Goal: Information Seeking & Learning: Learn about a topic

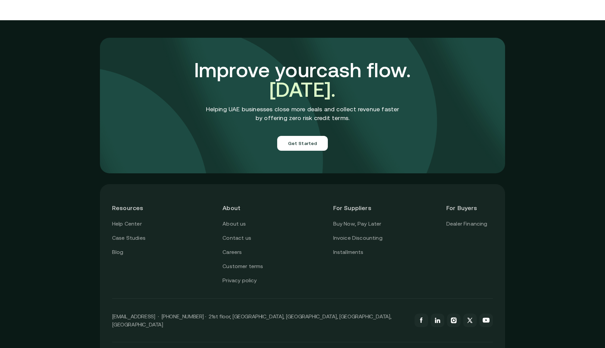
scroll to position [2333, 0]
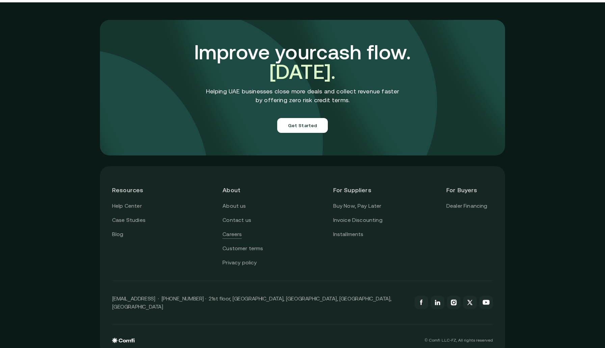
click at [232, 230] on link "Careers" at bounding box center [232, 234] width 19 height 9
click at [452, 84] on div "Improve your cash flow. Today. Helping UAE businesses close more deals and coll…" at bounding box center [302, 87] width 301 height 131
click at [260, 295] on p "[EMAIL_ADDRESS] · [PHONE_NUMBER] · 21st floor, [GEOGRAPHIC_DATA], [GEOGRAPHIC_D…" at bounding box center [260, 303] width 296 height 16
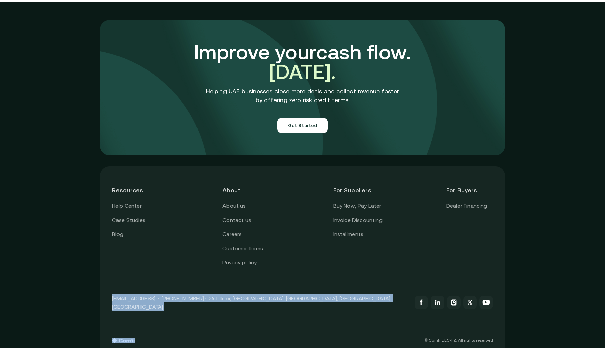
click at [260, 295] on p "[EMAIL_ADDRESS] · [PHONE_NUMBER] · 21st floor, [GEOGRAPHIC_DATA], [GEOGRAPHIC_D…" at bounding box center [260, 303] width 296 height 16
click at [443, 296] on link at bounding box center [438, 303] width 14 height 14
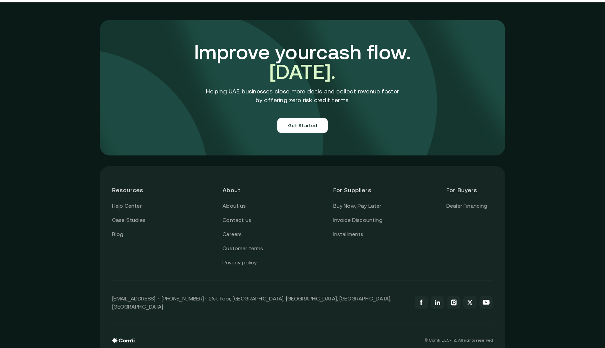
click at [517, 145] on div "Improve your cash flow. Today. Helping UAE businesses close more deals and coll…" at bounding box center [302, 81] width 605 height 159
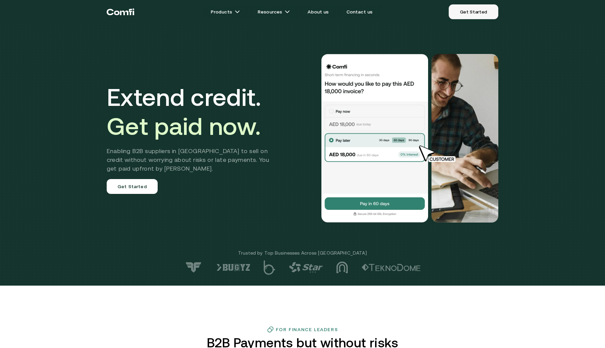
click at [478, 16] on link "Get Started" at bounding box center [474, 11] width 50 height 15
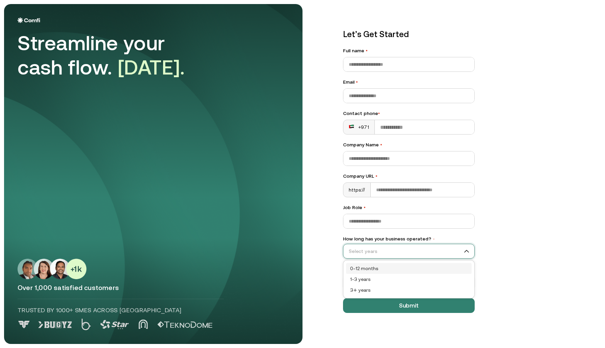
click at [427, 250] on input "How long has your business operated? •" at bounding box center [405, 251] width 125 height 10
click at [510, 257] on div "Let’s Get Started Full name • Email • Contact phone • +971 Company Name • Compa…" at bounding box center [465, 174] width 271 height 340
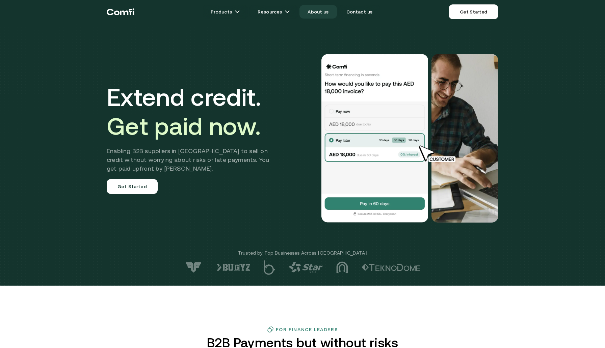
click at [321, 13] on link "About us" at bounding box center [317, 12] width 37 height 14
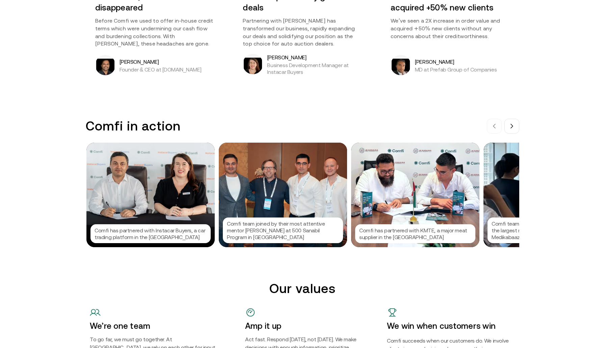
scroll to position [594, 0]
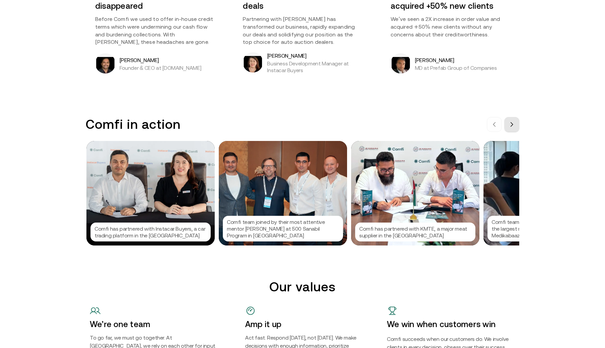
click at [514, 124] on icon at bounding box center [511, 124] width 5 height 5
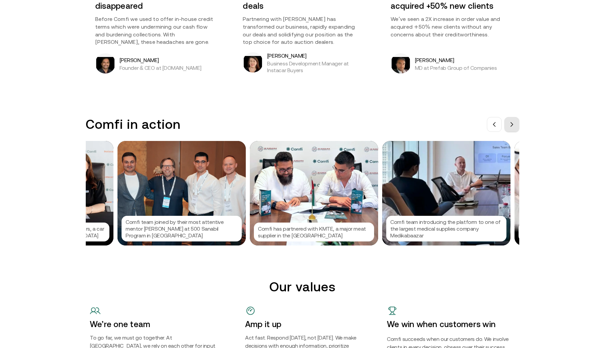
click at [514, 124] on icon at bounding box center [511, 124] width 5 height 5
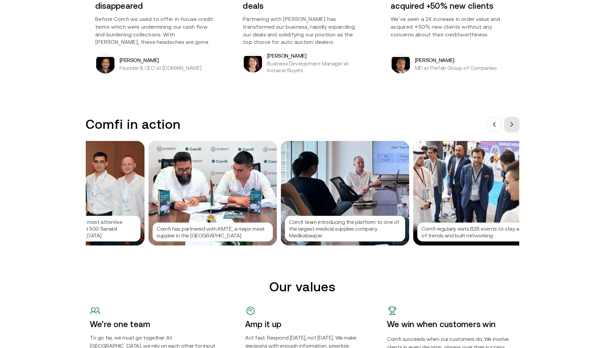
click at [514, 124] on icon at bounding box center [511, 124] width 5 height 5
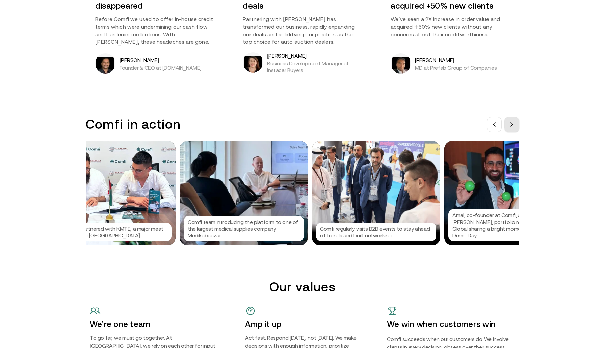
click at [514, 124] on icon at bounding box center [511, 124] width 5 height 5
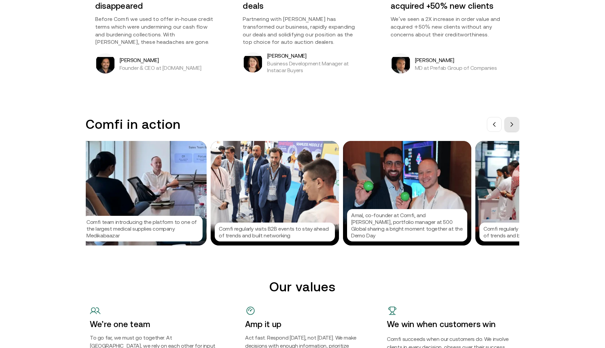
click at [514, 125] on icon at bounding box center [511, 124] width 5 height 5
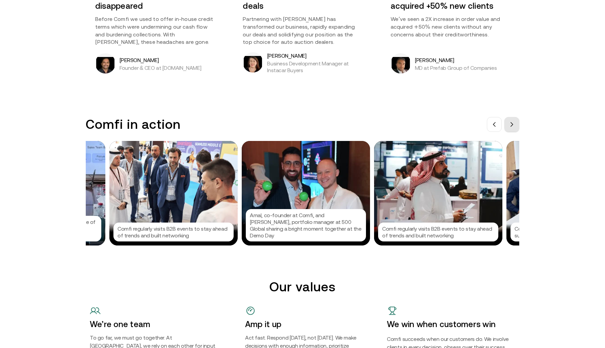
click at [514, 125] on icon at bounding box center [511, 124] width 5 height 5
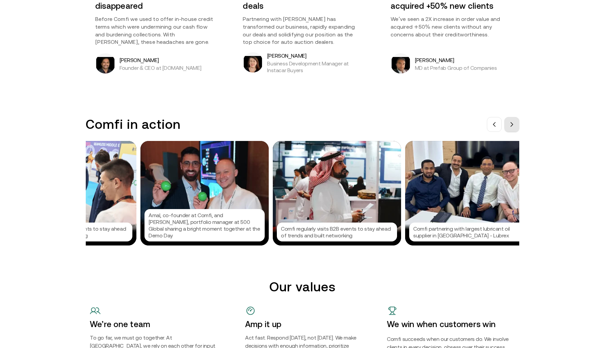
click at [514, 125] on icon at bounding box center [511, 124] width 5 height 5
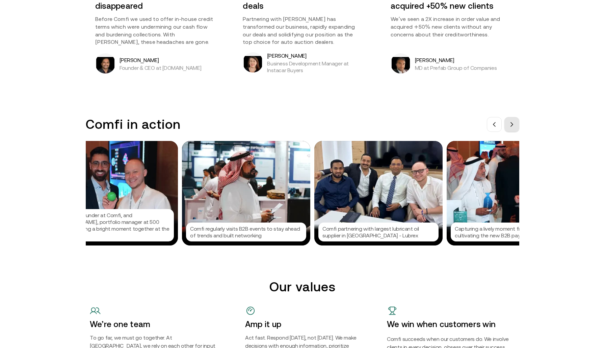
scroll to position [0, 709]
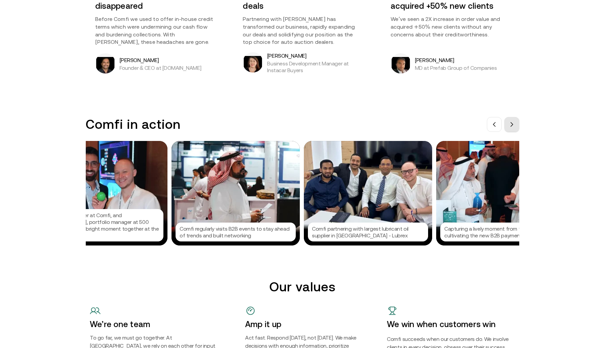
click at [514, 125] on icon at bounding box center [511, 124] width 5 height 5
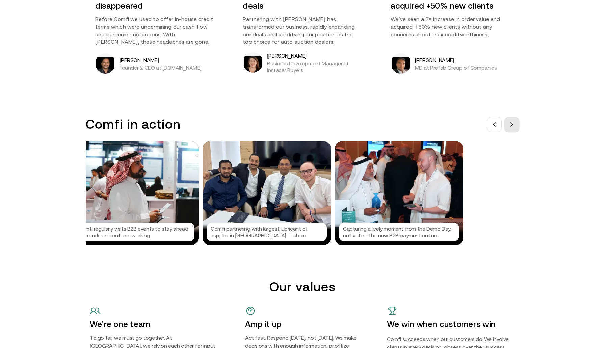
click at [515, 125] on button at bounding box center [511, 124] width 15 height 15
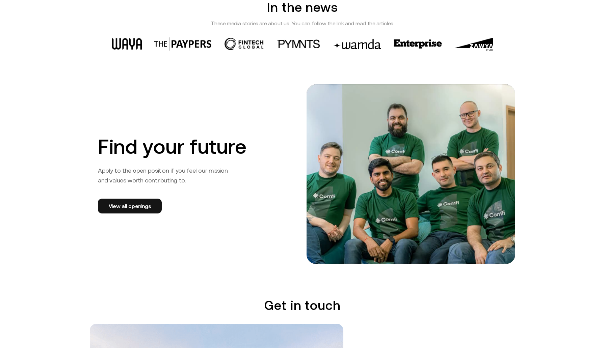
scroll to position [999, 0]
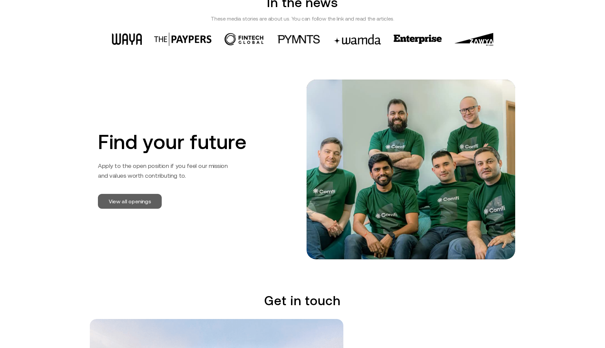
click at [132, 200] on link "View all openings" at bounding box center [130, 201] width 64 height 15
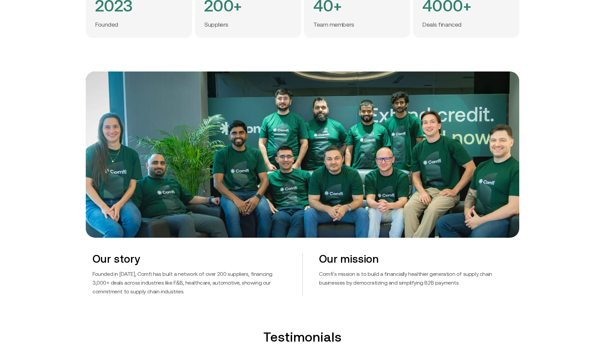
scroll to position [0, 0]
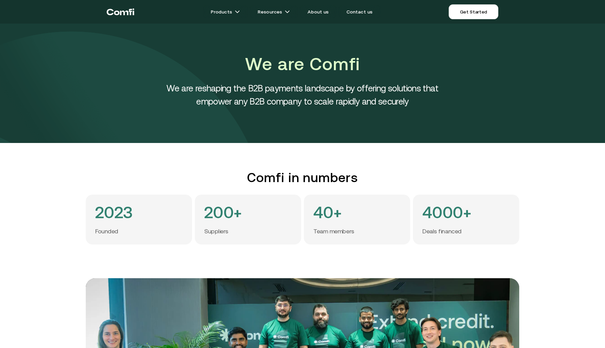
click at [446, 205] on h4 "4000+" at bounding box center [446, 212] width 49 height 17
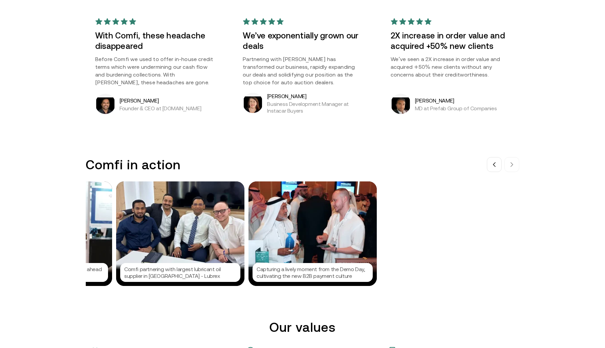
scroll to position [567, 0]
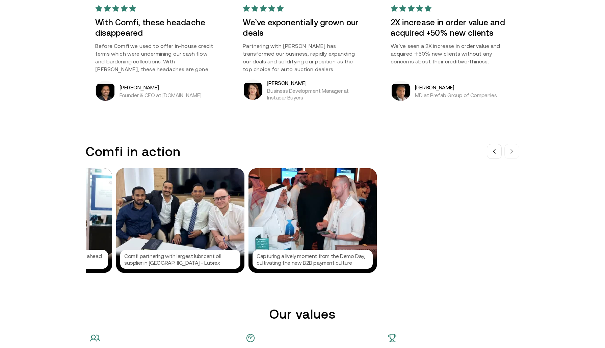
click at [78, 221] on div "Comfi in action Comfi has partnered with Instacar Buyers, a car trading platfor…" at bounding box center [302, 208] width 605 height 129
click at [276, 97] on p "Business Development Manager at Instacar Buyers" at bounding box center [314, 94] width 95 height 14
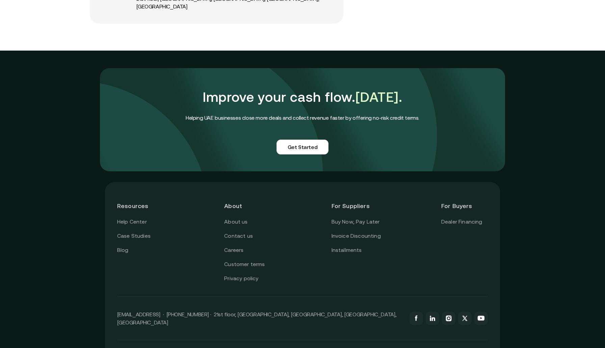
scroll to position [1594, 0]
